Goal: Find specific page/section: Find specific page/section

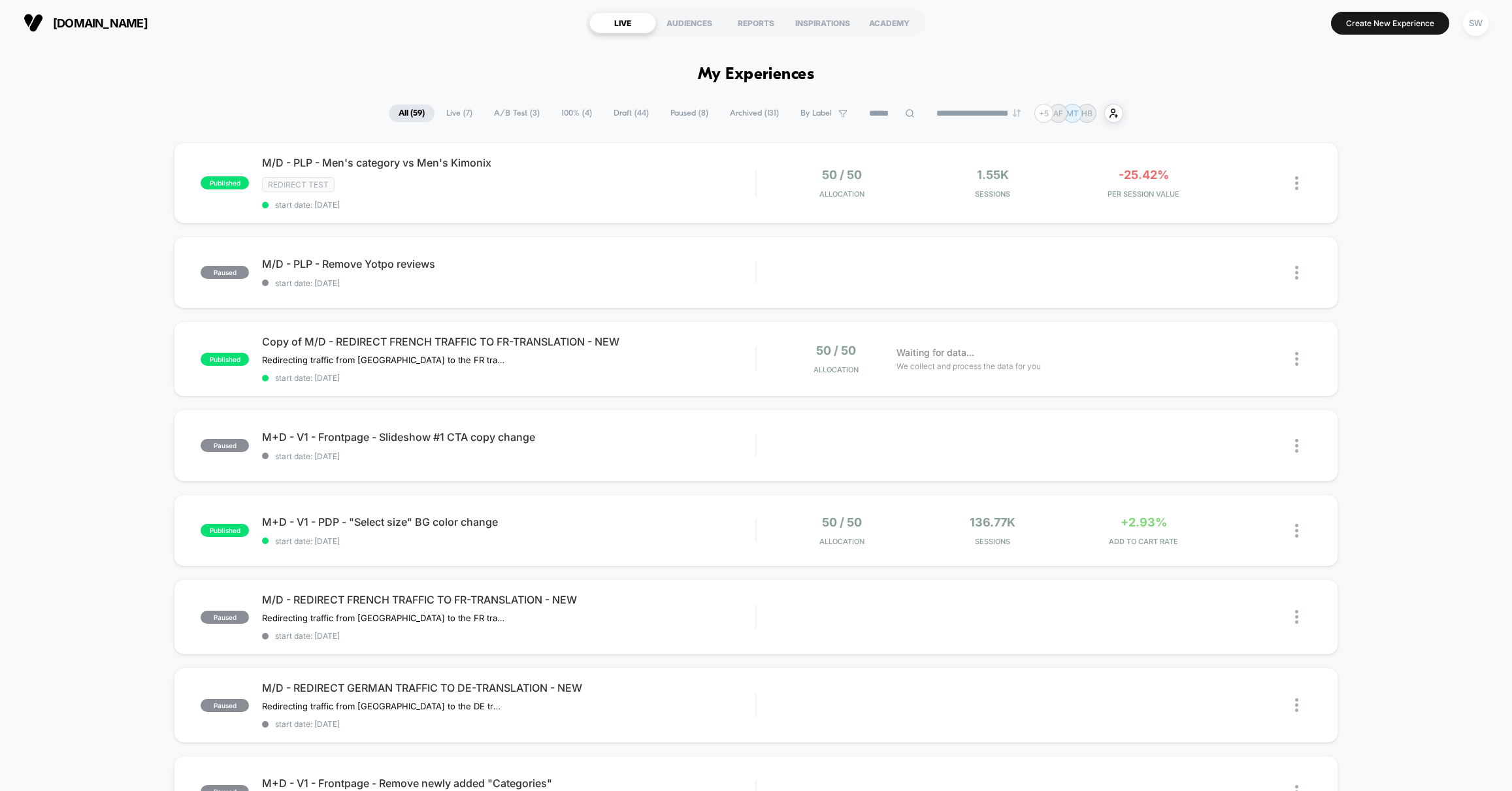
click at [521, 115] on span "A/B Test ( 3 )" at bounding box center [516, 113] width 65 height 17
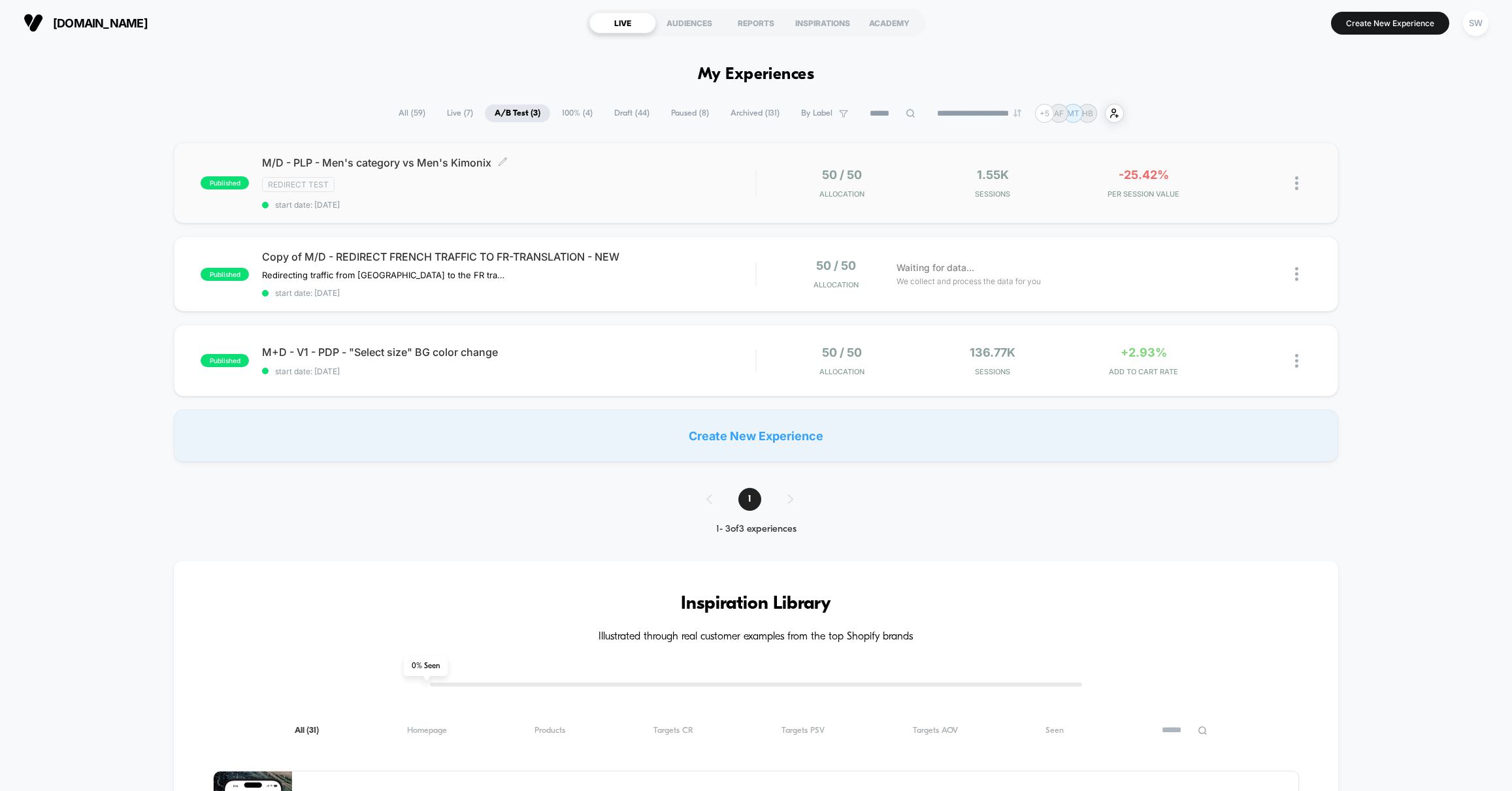
click at [648, 160] on span "M/D - PLP - Men's category vs Men's Kimonix Click to edit experience details" at bounding box center [509, 162] width 493 height 13
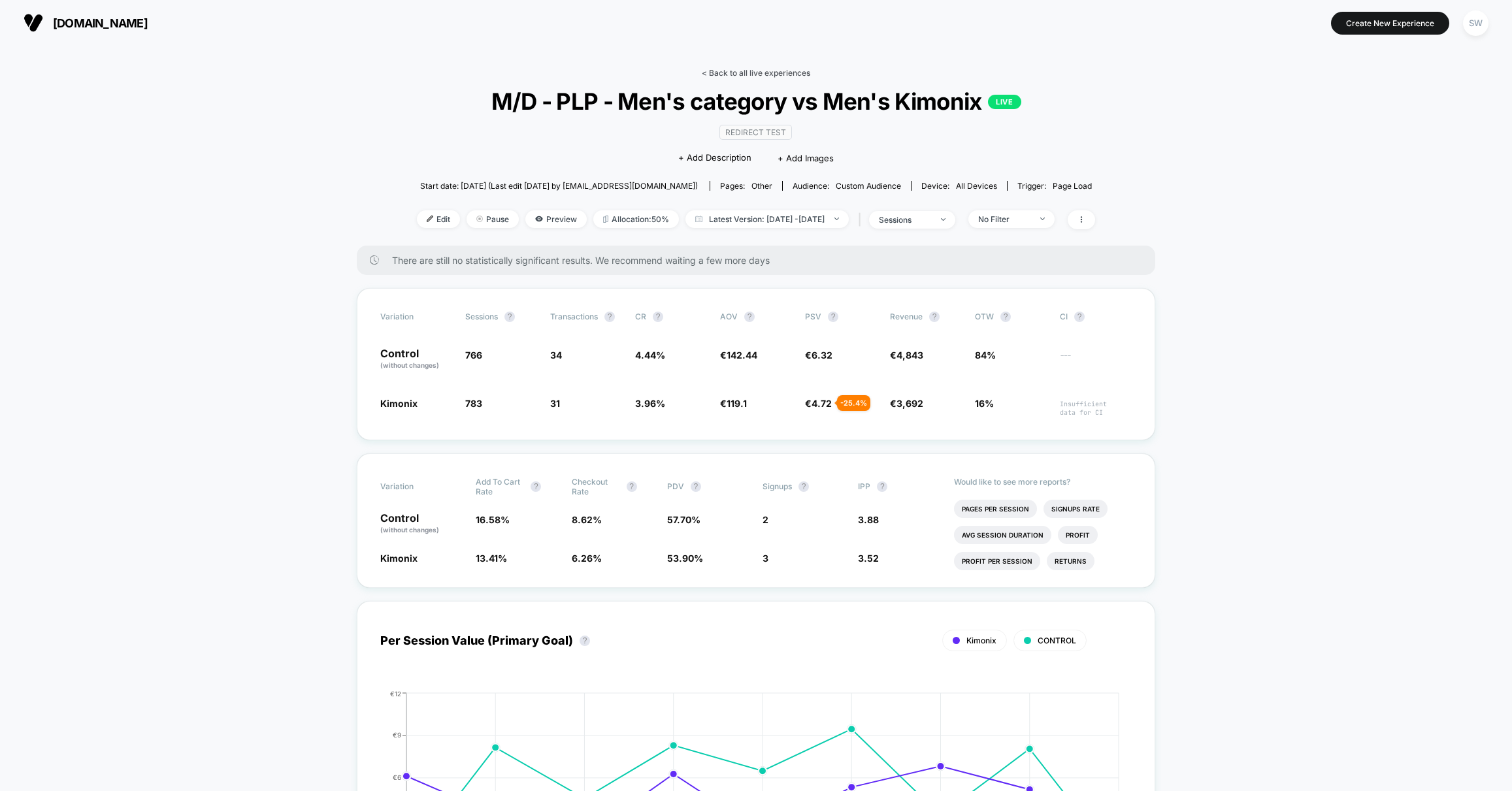
click at [744, 71] on link "< Back to all live experiences" at bounding box center [756, 72] width 108 height 10
